Goal: Check status: Check status

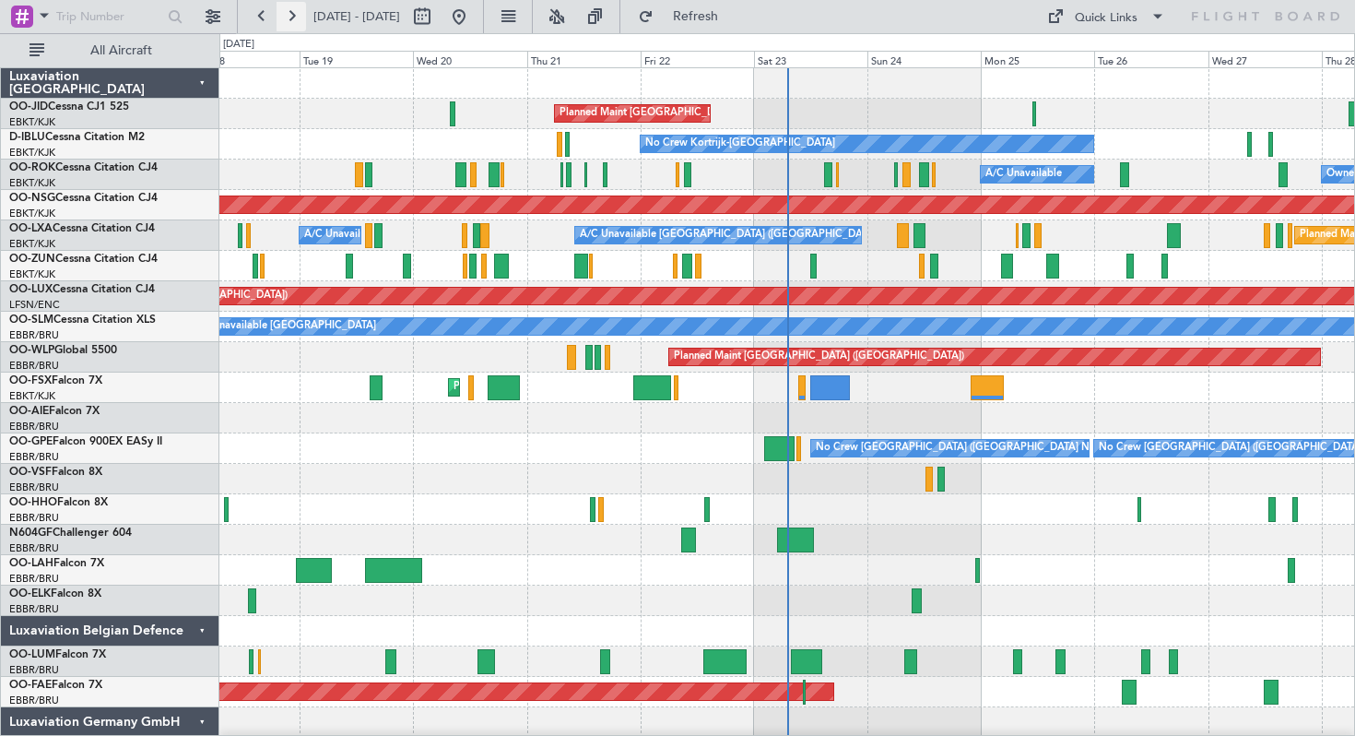
click at [293, 10] on button at bounding box center [291, 16] width 29 height 29
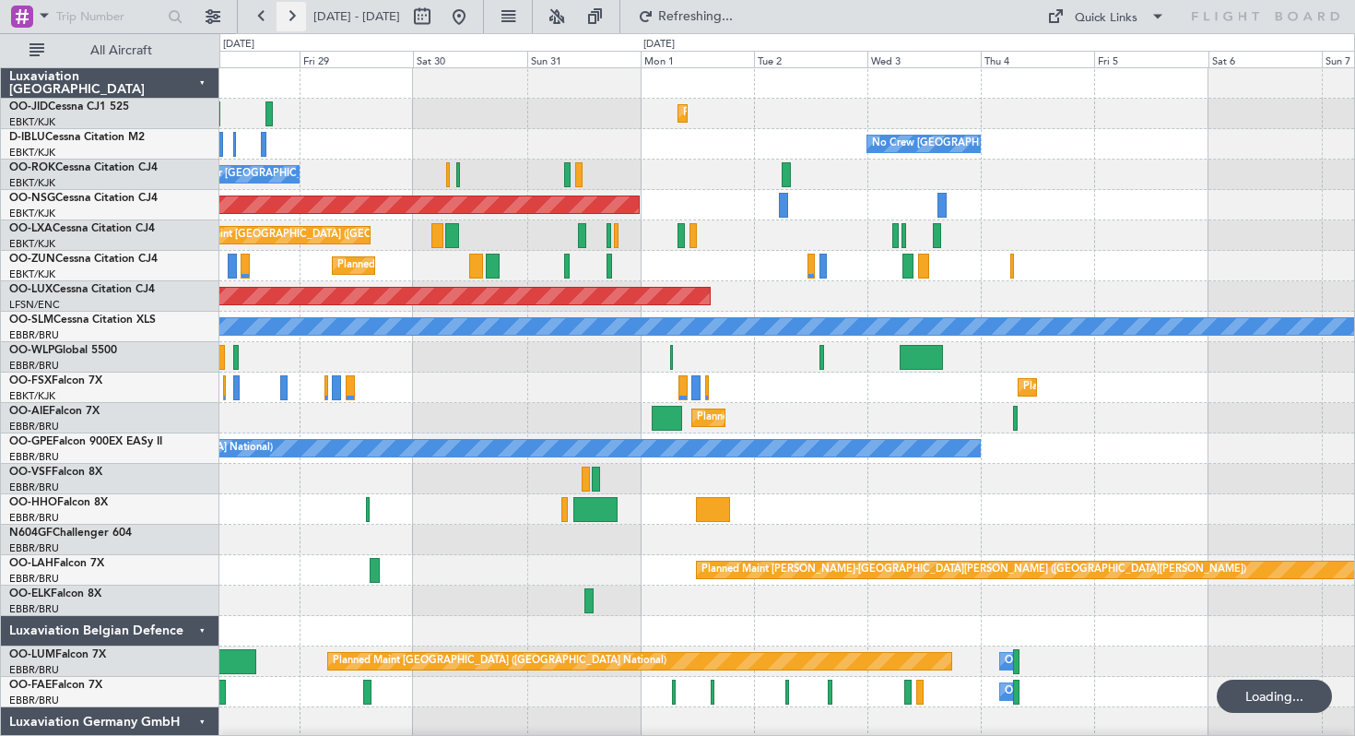
click at [293, 10] on button at bounding box center [291, 16] width 29 height 29
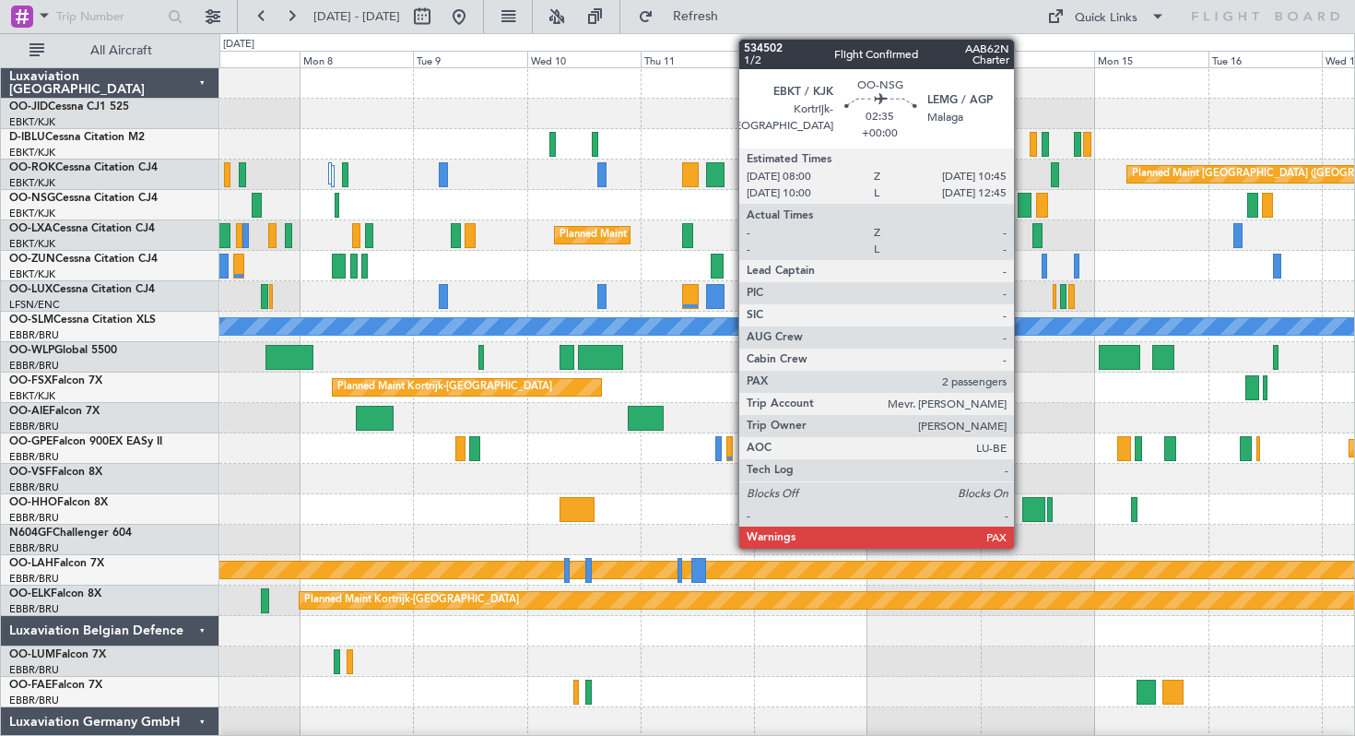
click at [1022, 200] on div at bounding box center [1025, 205] width 14 height 25
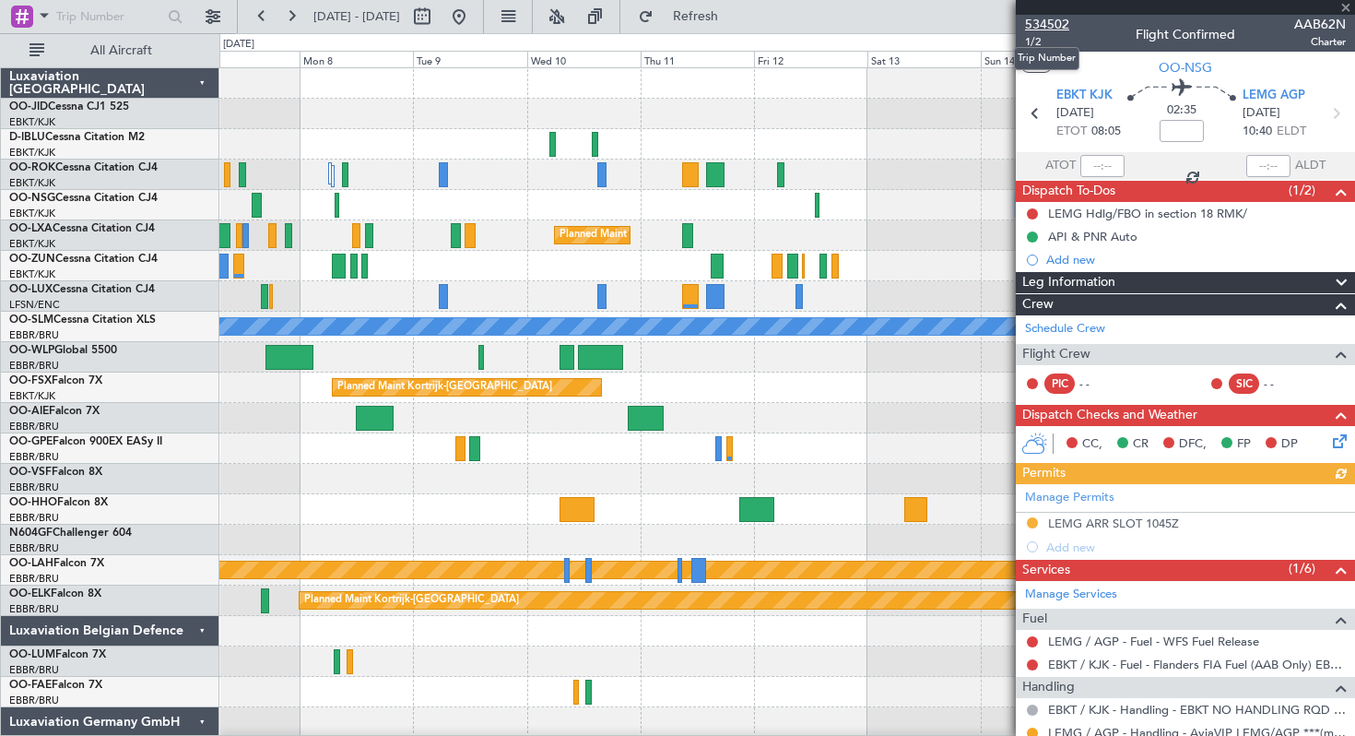
click at [1047, 19] on span "534502" at bounding box center [1047, 24] width 44 height 19
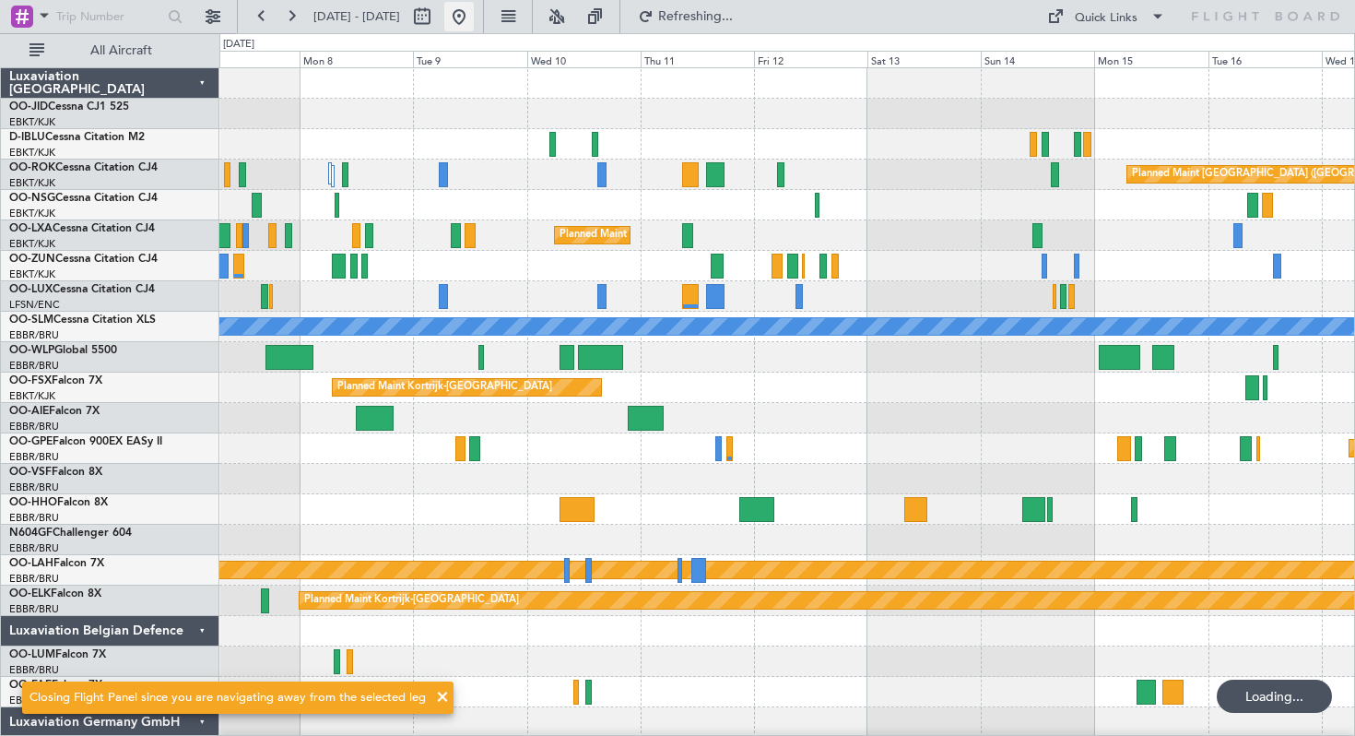
click at [474, 15] on button at bounding box center [458, 16] width 29 height 29
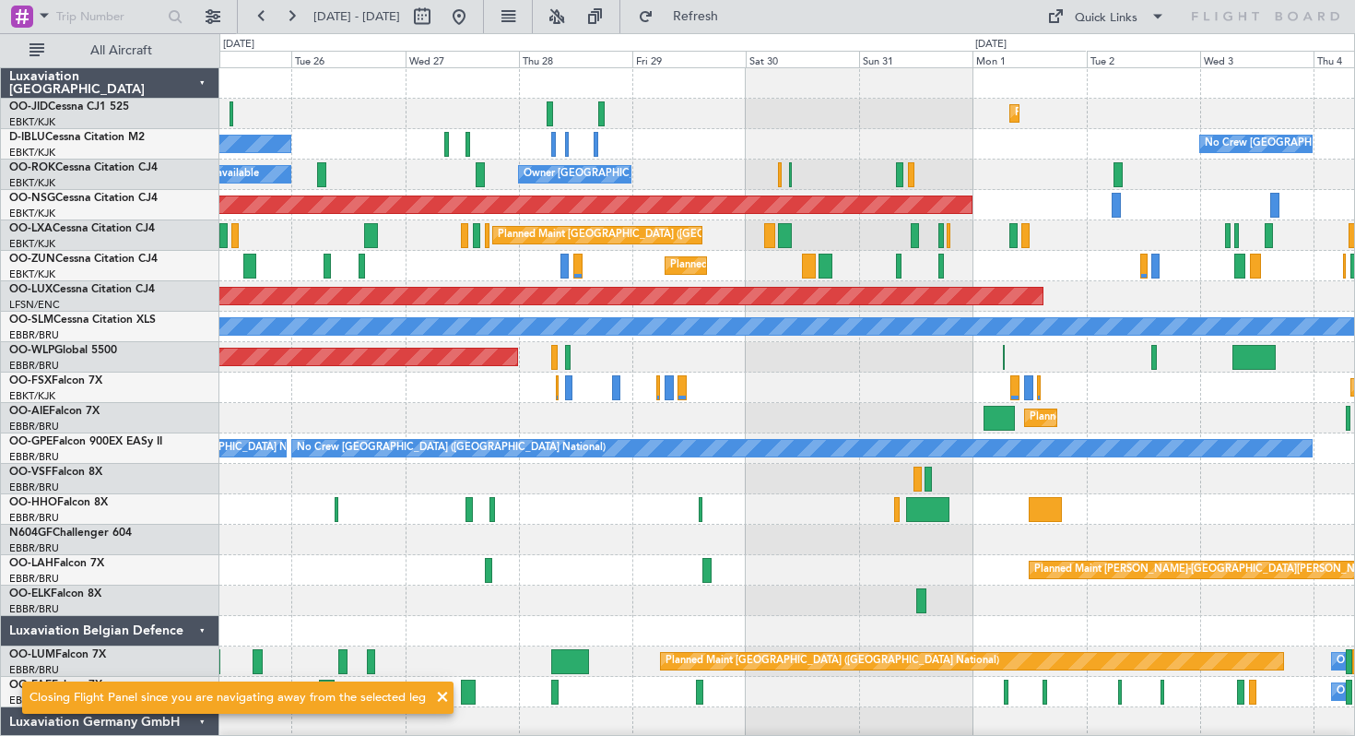
click at [447, 208] on div "Planned Maint Kortrijk-[GEOGRAPHIC_DATA] No Crew Kortrijk-[GEOGRAPHIC_DATA] No …" at bounding box center [786, 418] width 1135 height 700
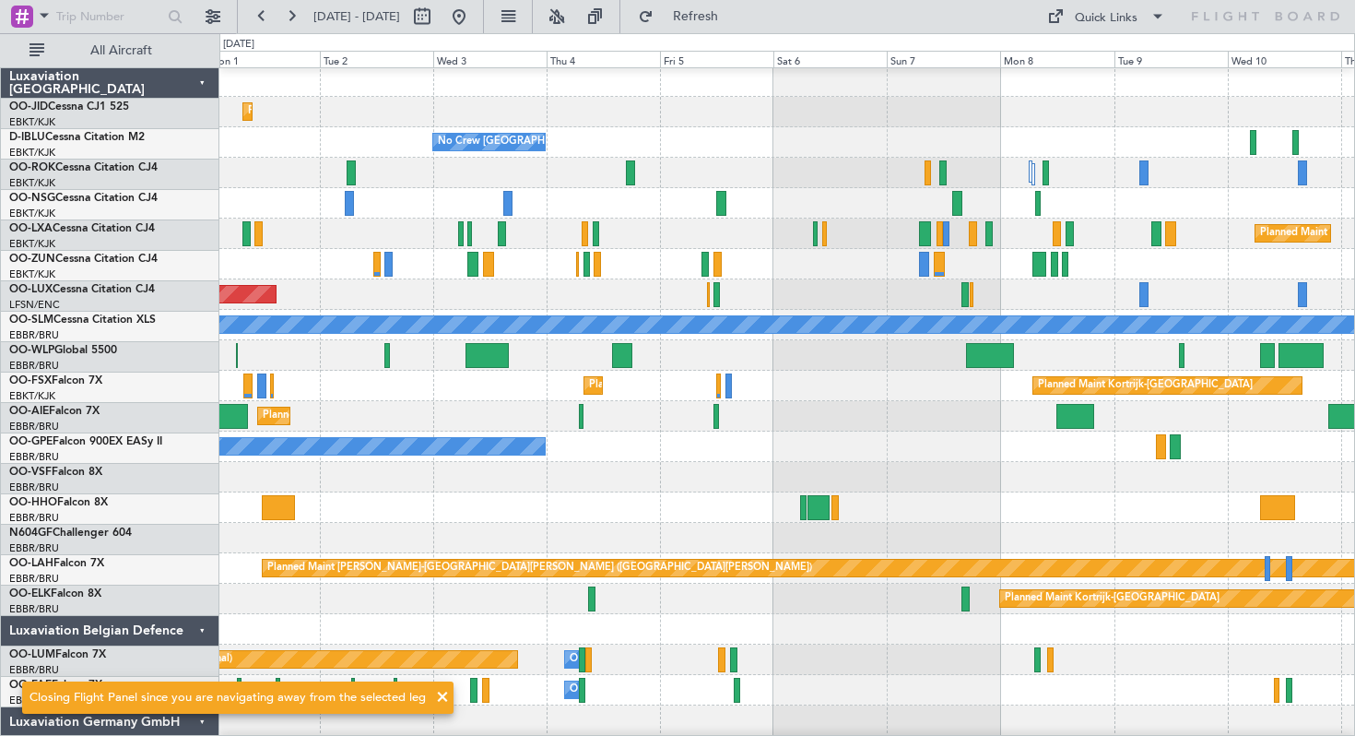
click at [403, 246] on div "Planned Maint Kortrijk-[GEOGRAPHIC_DATA] No Crew [GEOGRAPHIC_DATA] (Brussels Na…" at bounding box center [786, 416] width 1135 height 700
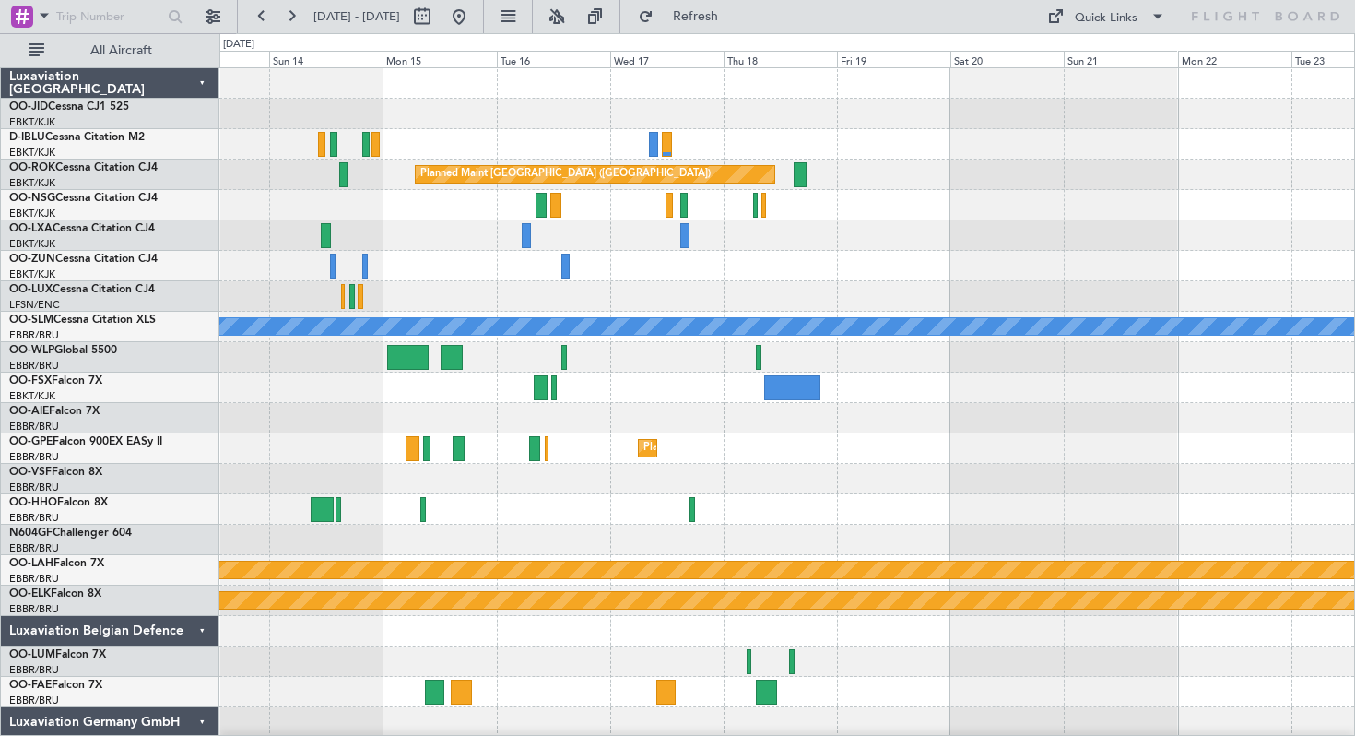
click at [292, 243] on div "Planned Maint [GEOGRAPHIC_DATA] ([GEOGRAPHIC_DATA]) A/C Unavailable [GEOGRAPHIC…" at bounding box center [786, 418] width 1135 height 700
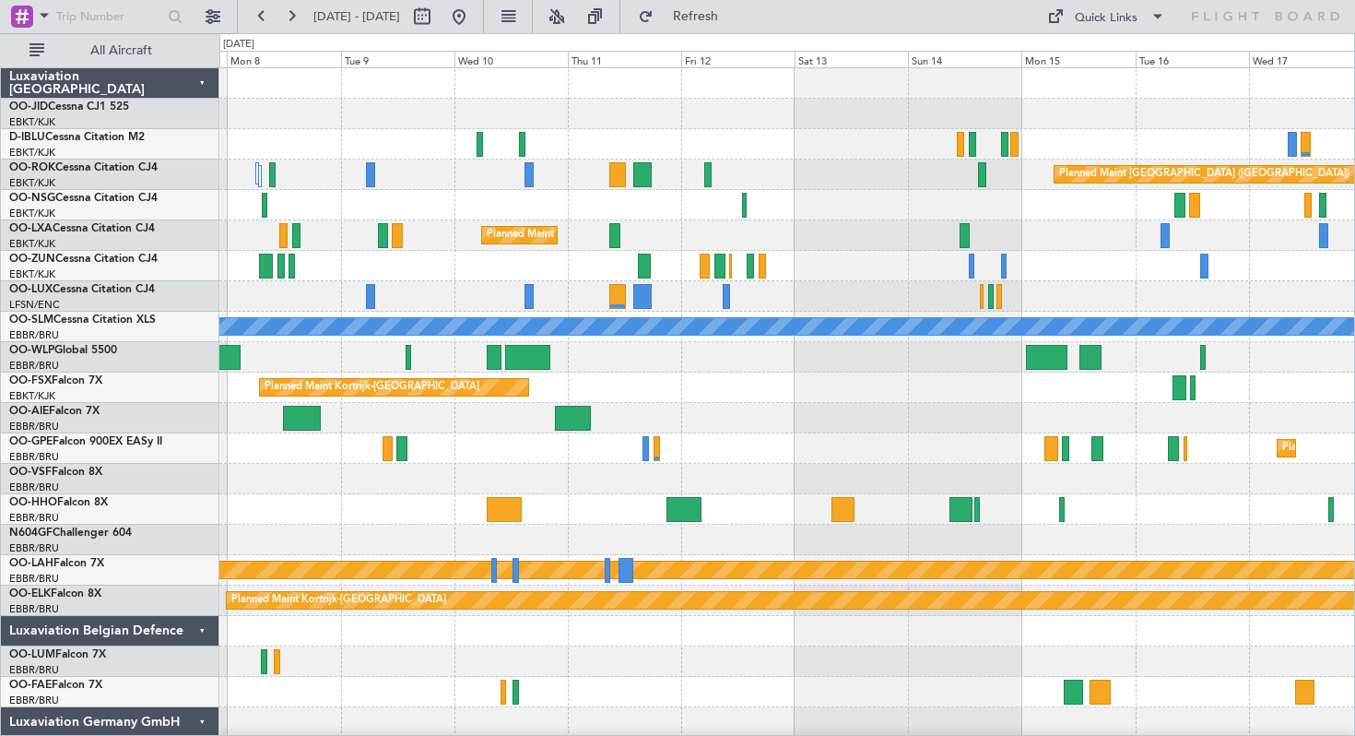
click at [655, 100] on div at bounding box center [786, 114] width 1135 height 30
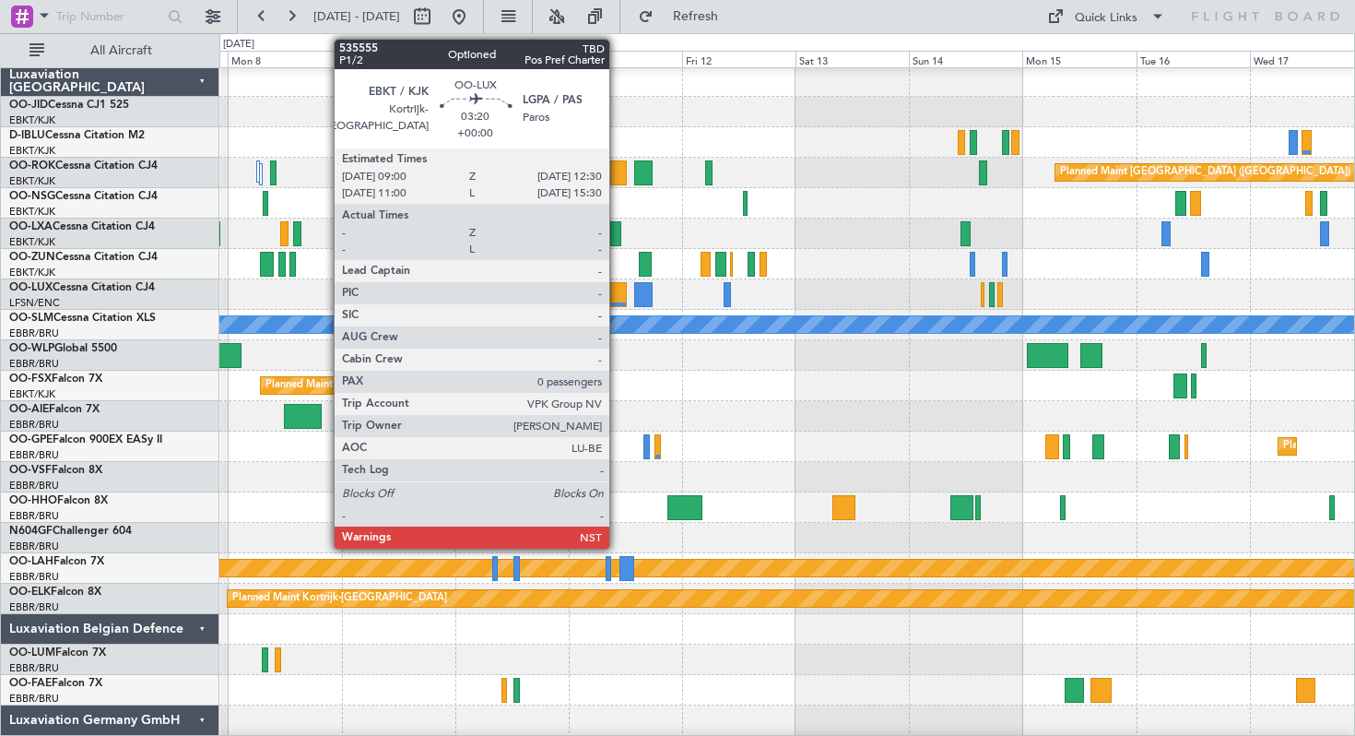
click at [617, 298] on div at bounding box center [618, 294] width 17 height 25
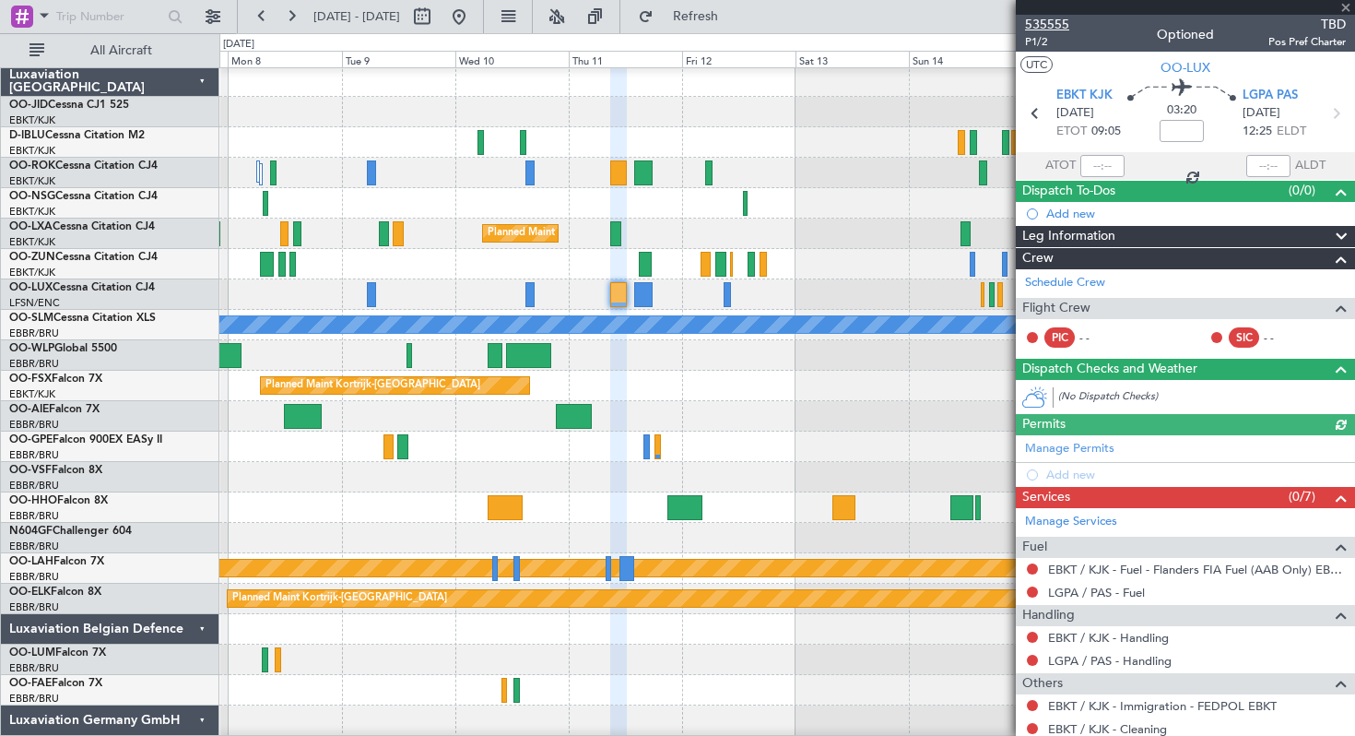
click at [1049, 19] on span "535555" at bounding box center [1047, 24] width 44 height 19
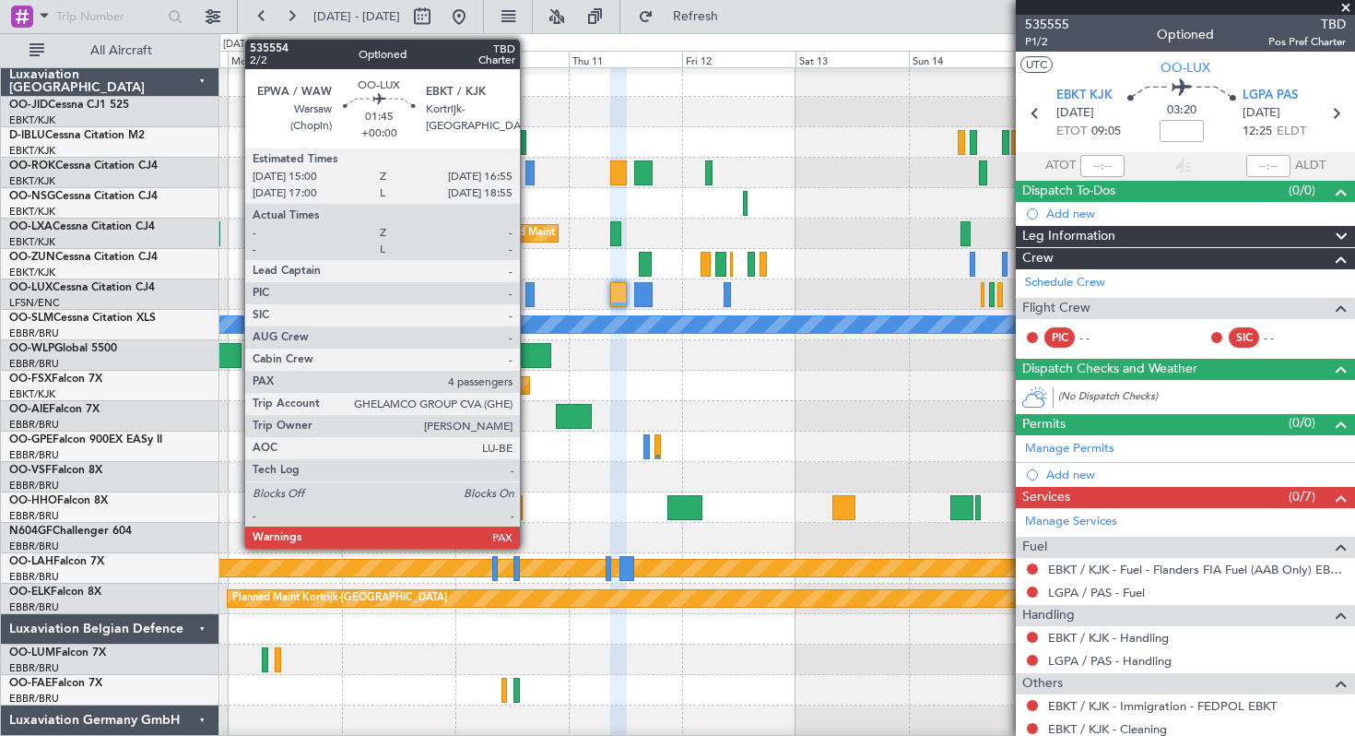
click at [528, 297] on div at bounding box center [529, 294] width 9 height 25
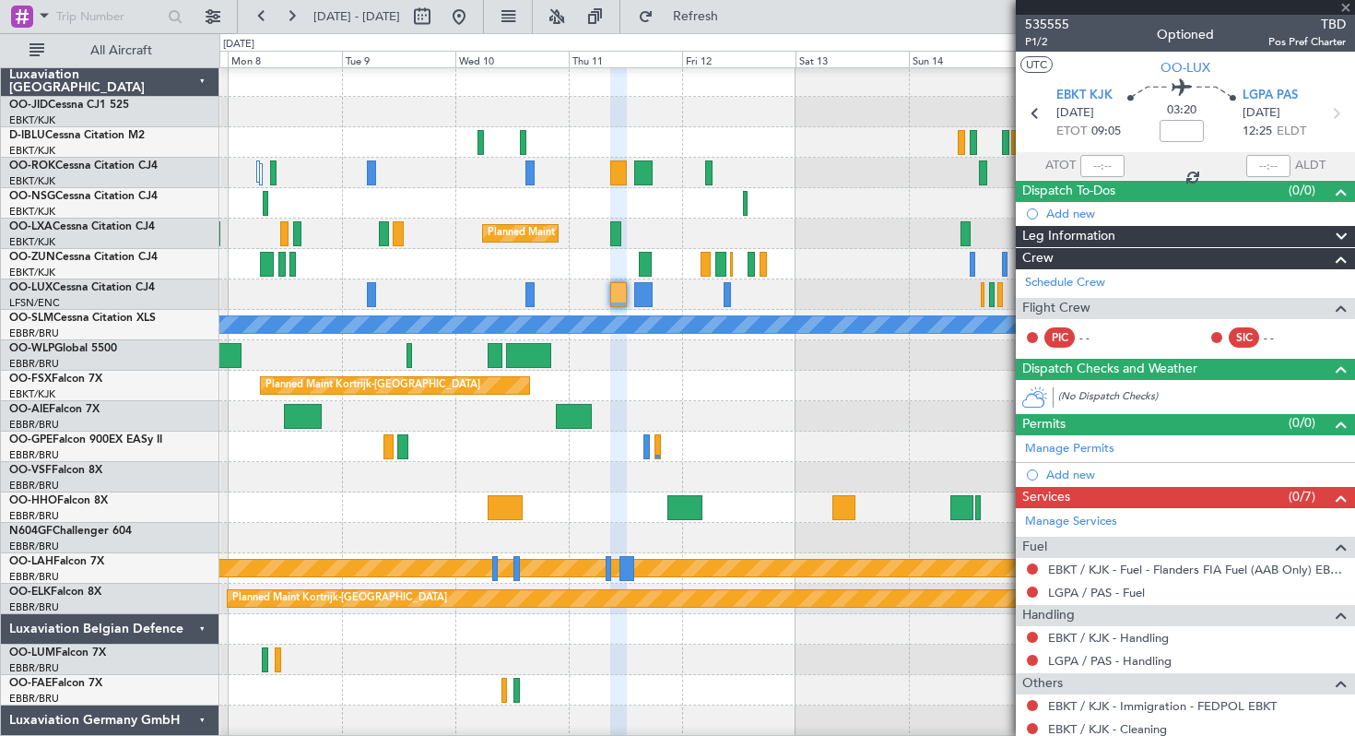
type input "4"
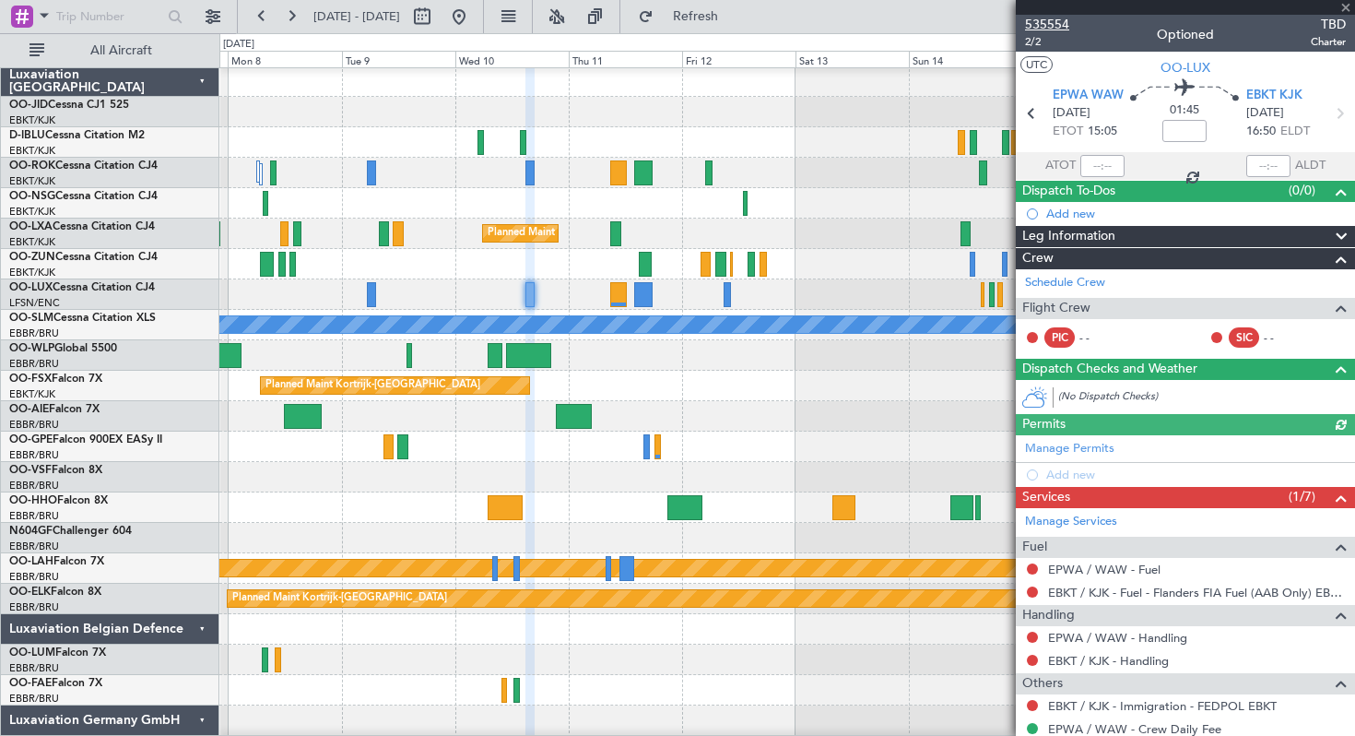
click at [1049, 24] on span "535554" at bounding box center [1047, 24] width 44 height 19
click at [704, 15] on button "Refresh" at bounding box center [685, 16] width 111 height 29
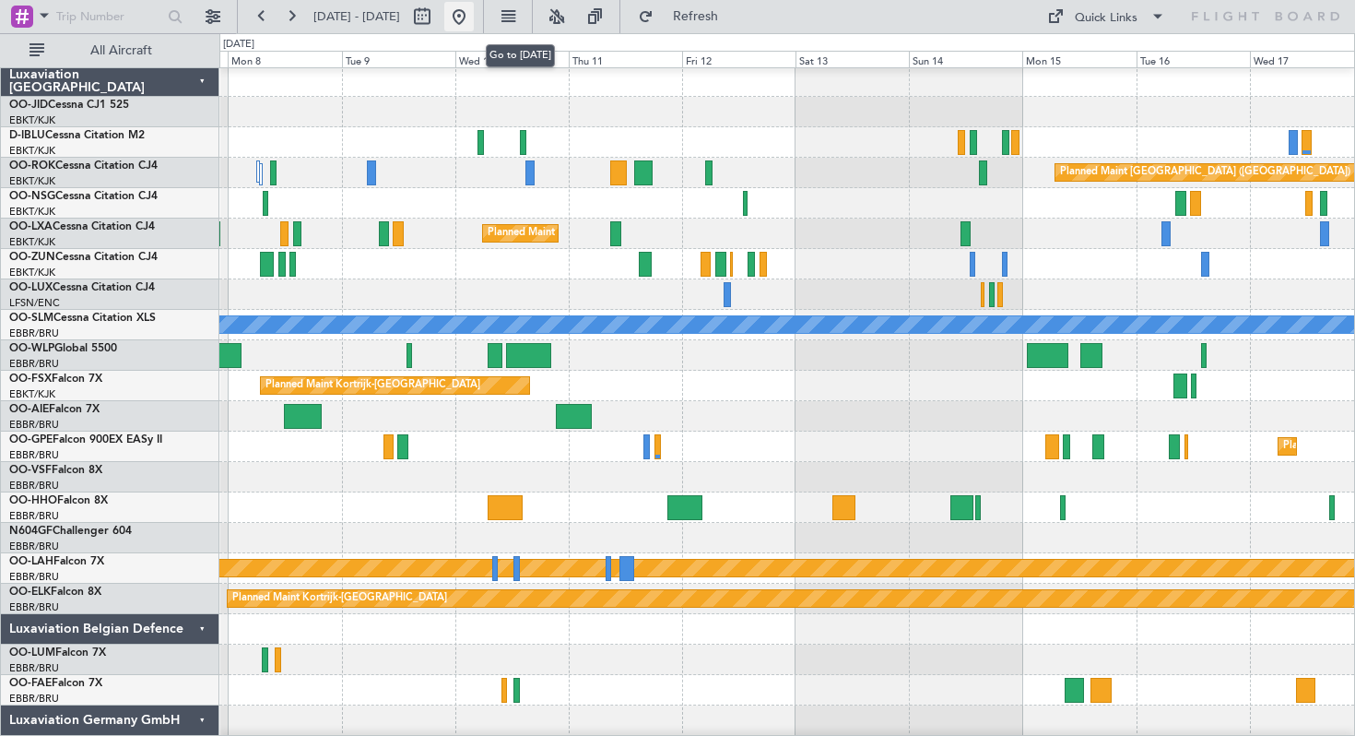
click at [474, 11] on button at bounding box center [458, 16] width 29 height 29
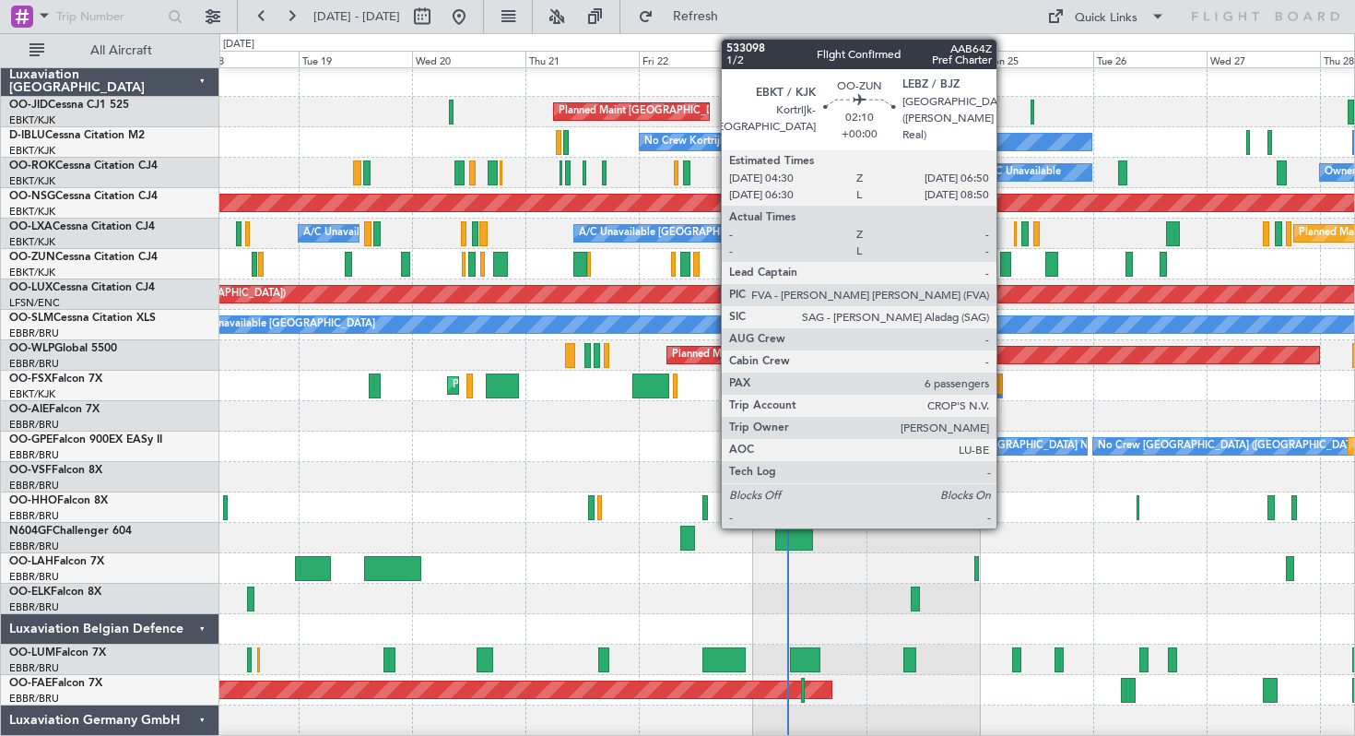
click at [1005, 269] on div at bounding box center [1005, 264] width 11 height 25
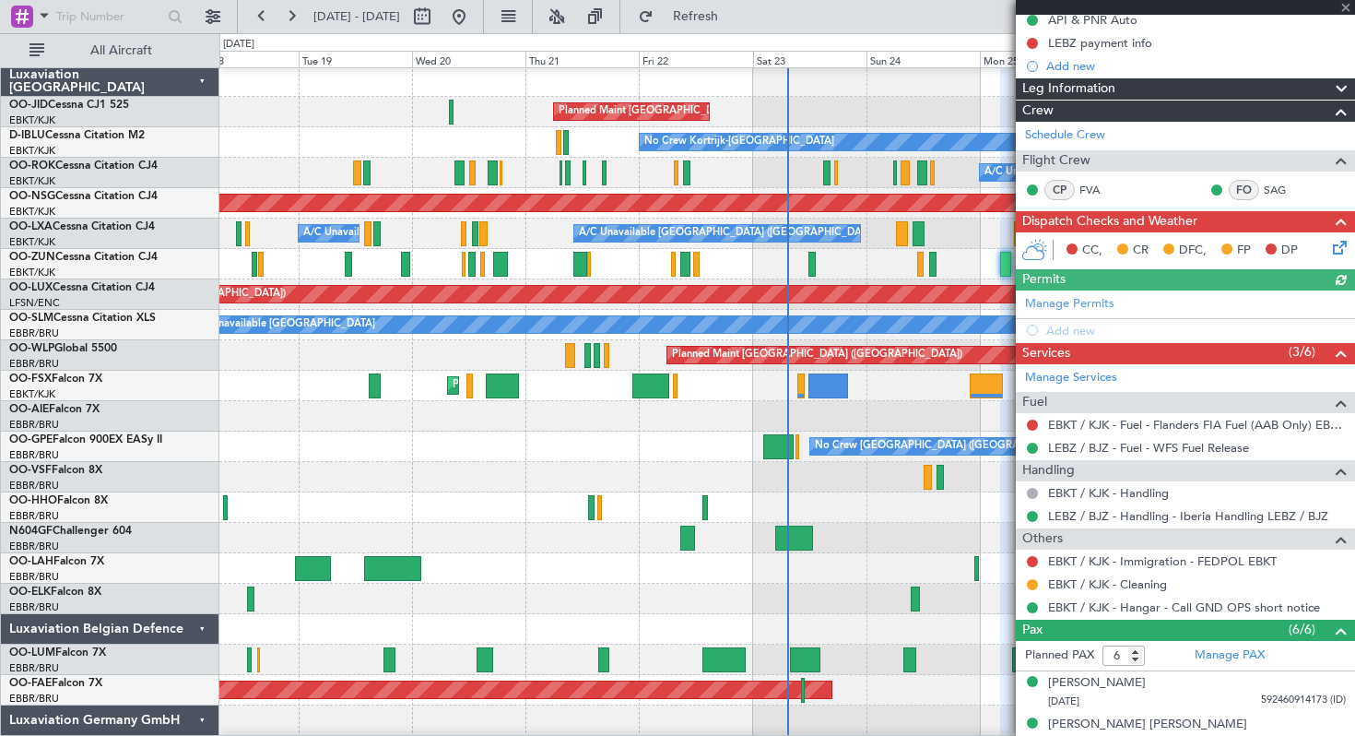
scroll to position [377, 0]
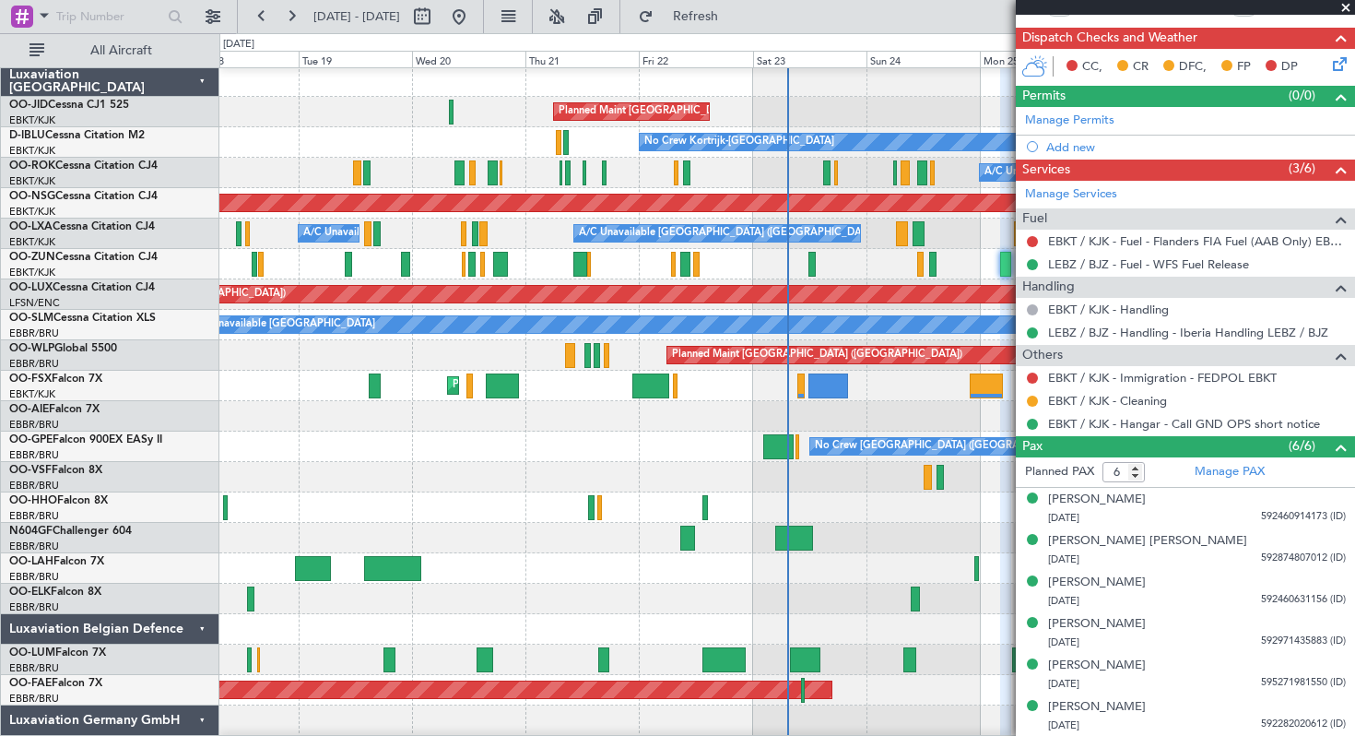
click at [1347, 4] on span at bounding box center [1346, 8] width 18 height 17
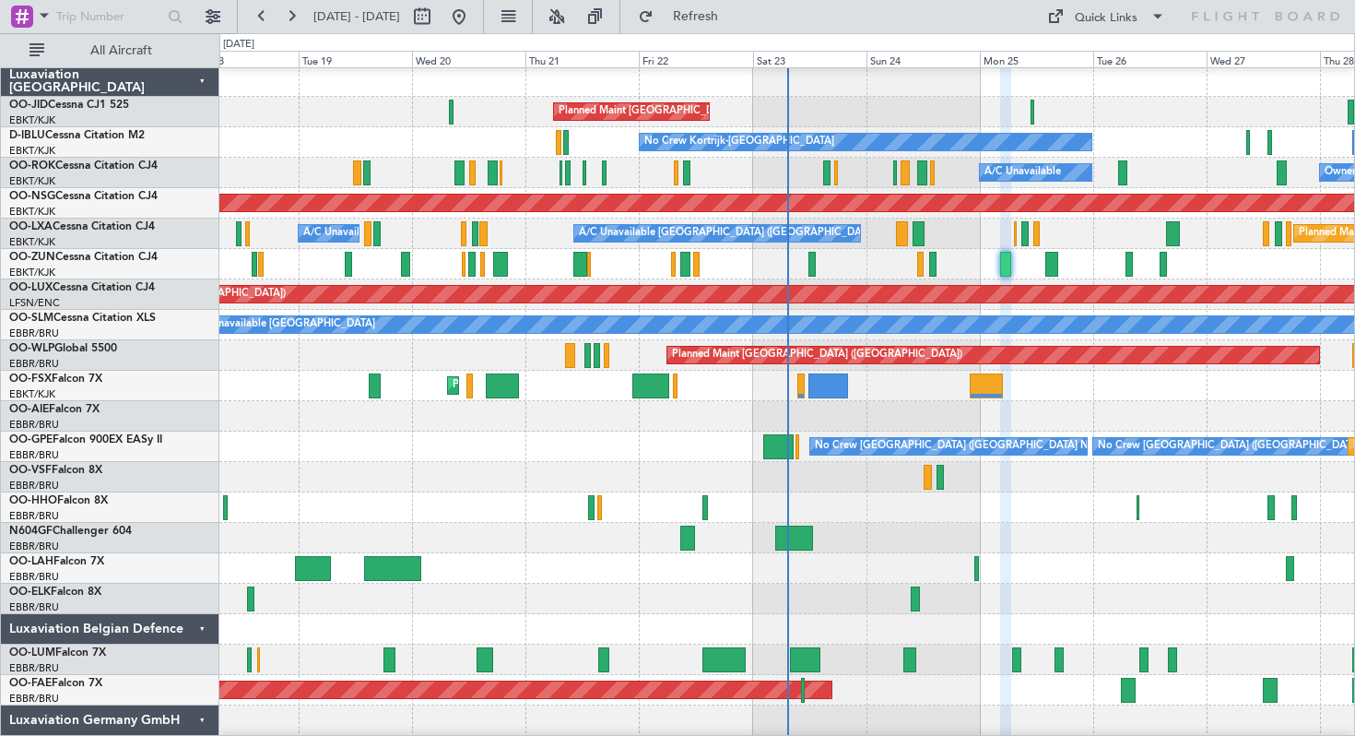
type input "0"
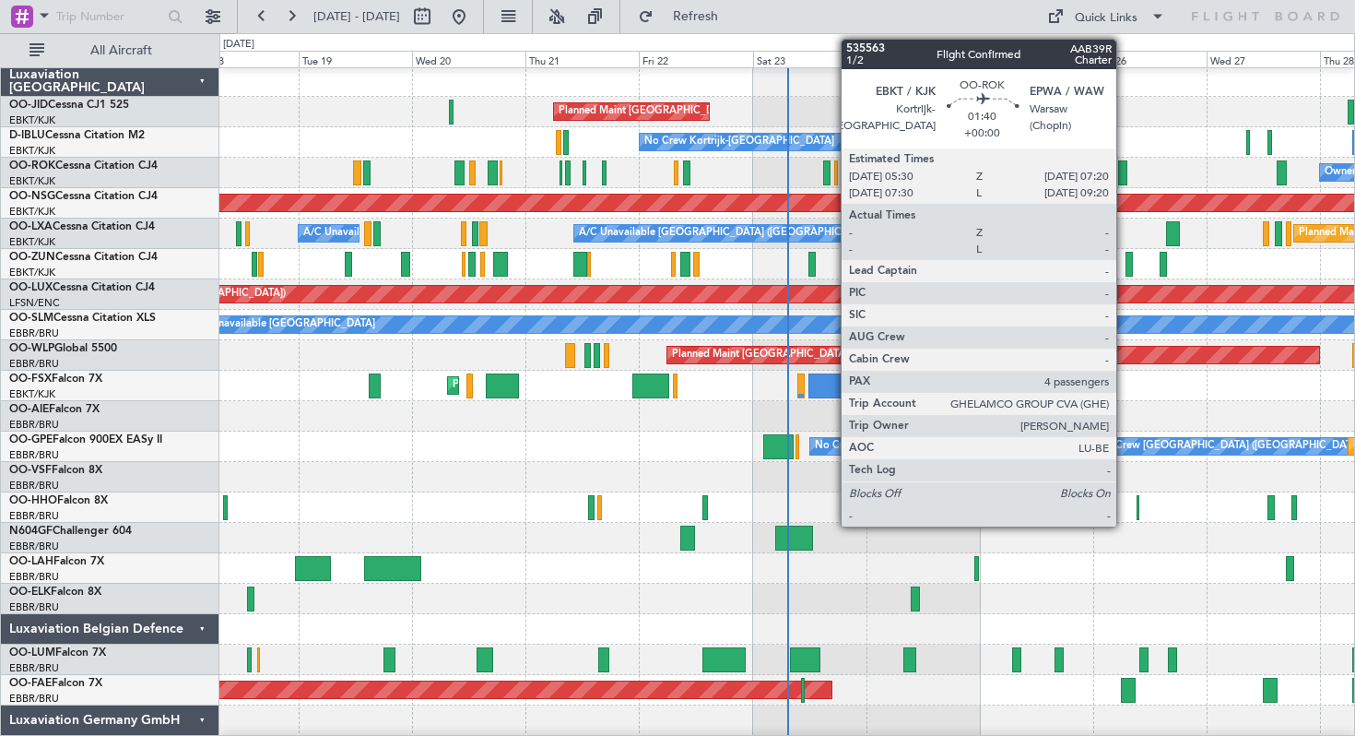
click at [1125, 169] on div at bounding box center [1122, 172] width 9 height 25
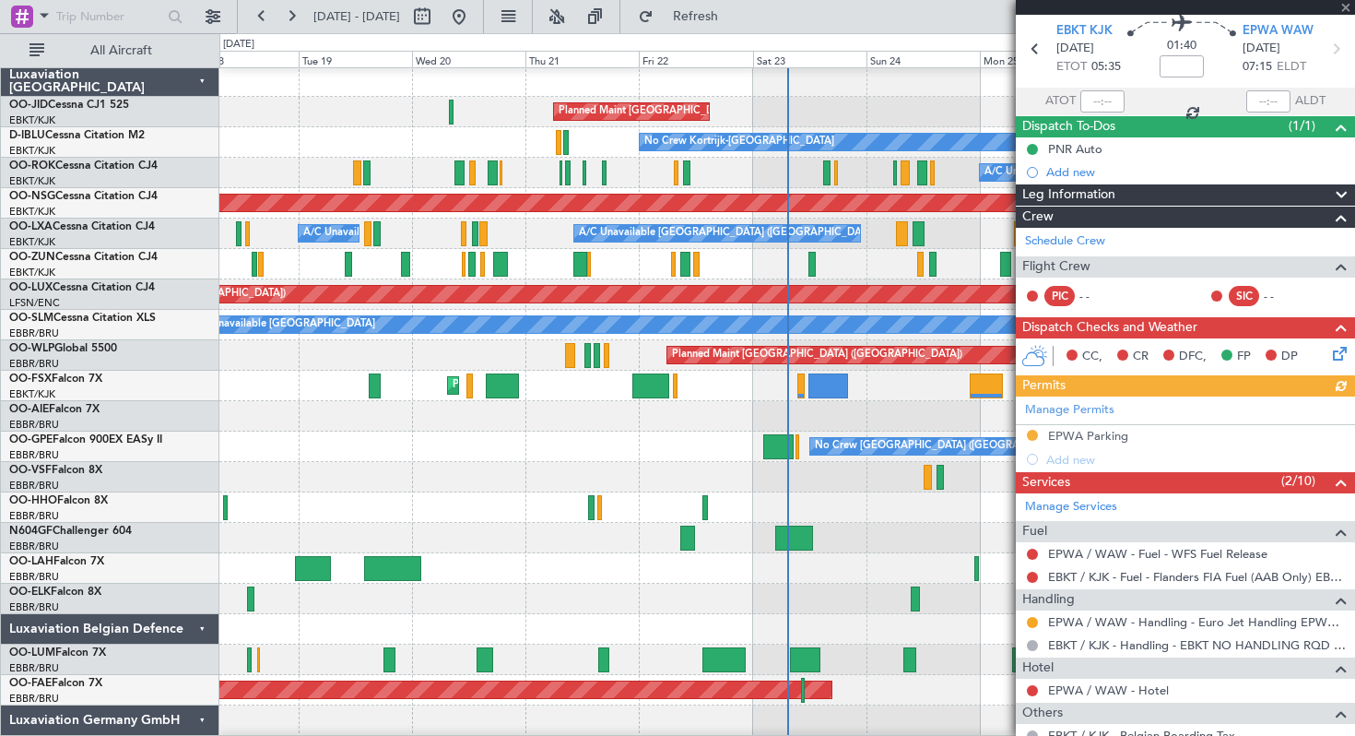
scroll to position [60, 0]
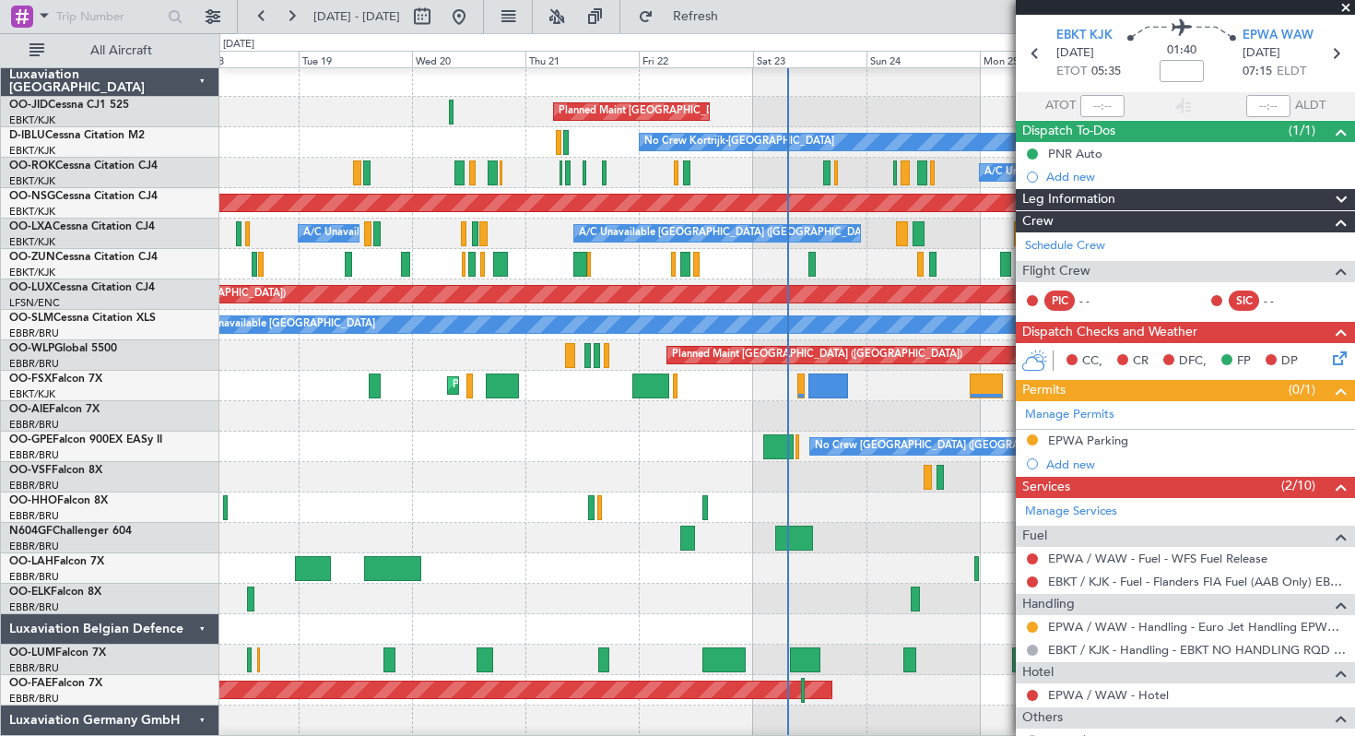
click at [1345, 6] on span at bounding box center [1346, 8] width 18 height 17
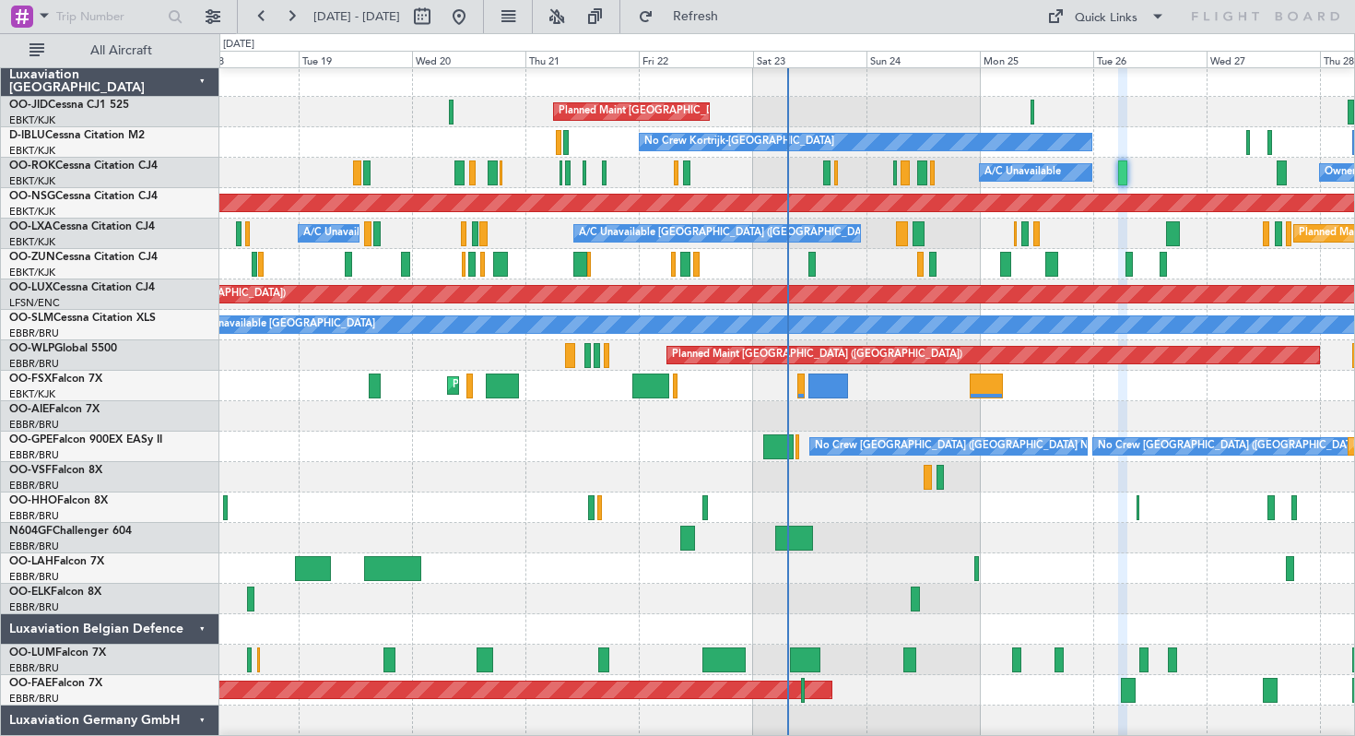
type input "0"
